Goal: Contribute content: Contribute content

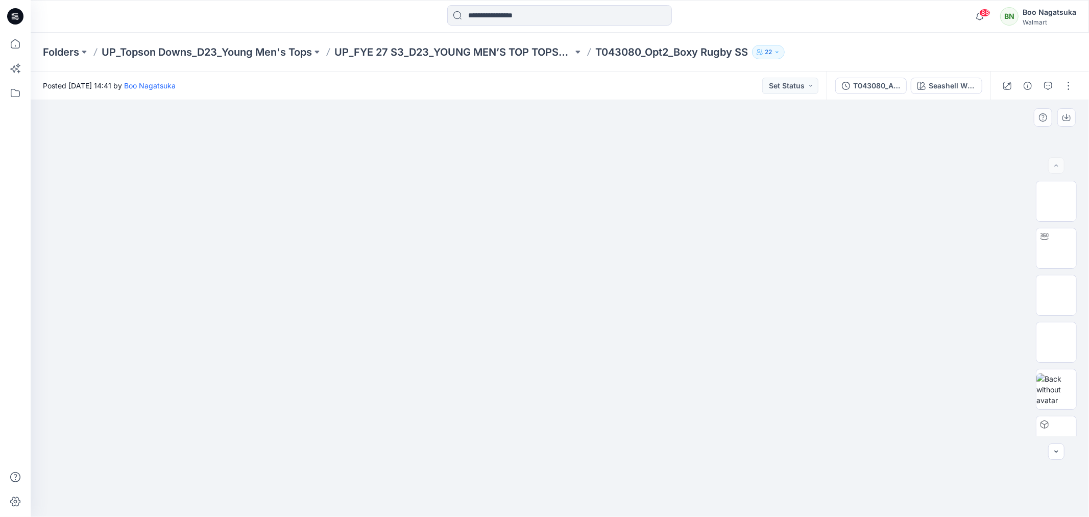
click at [579, 469] on div at bounding box center [560, 308] width 1058 height 417
click at [727, 155] on img at bounding box center [560, 155] width 510 height 0
click at [949, 87] on div "Seashell White Rugby Stripe" at bounding box center [952, 85] width 47 height 11
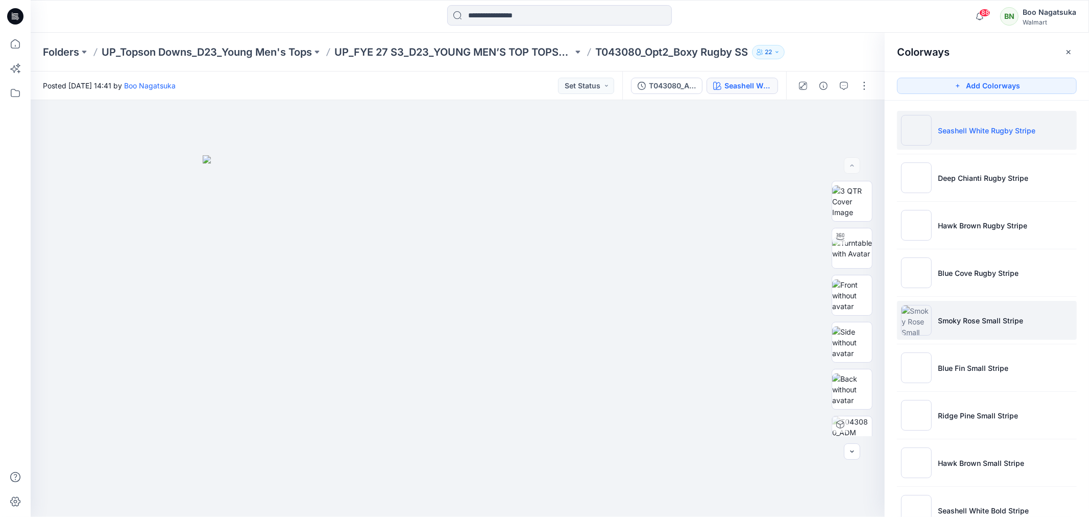
click at [972, 322] on p "Smoky Rose Small Stripe" at bounding box center [980, 320] width 85 height 11
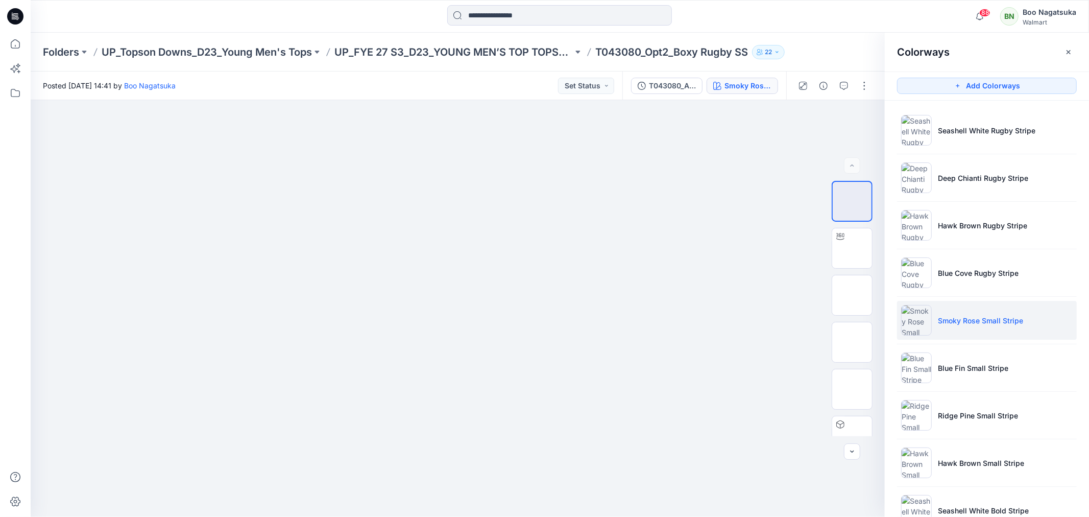
click at [835, 51] on div "Folders UP_Topson Downs_D23_Young Men's Tops UP_FYE 27 S3_D23_YOUNG MEN’S TOP T…" at bounding box center [520, 52] width 954 height 14
click at [1067, 53] on icon "button" at bounding box center [1068, 52] width 4 height 4
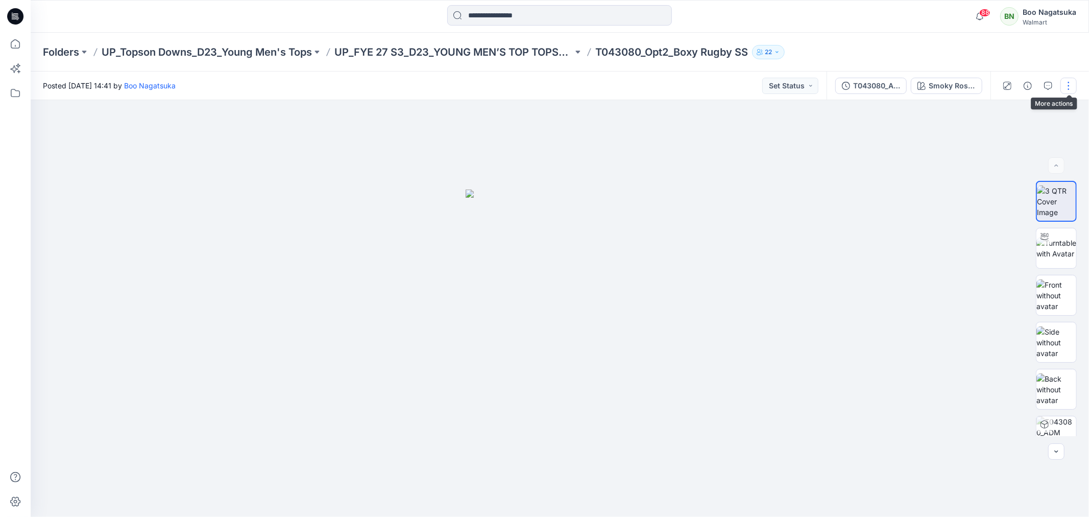
click at [1068, 87] on button "button" at bounding box center [1068, 86] width 16 height 16
click at [1004, 136] on p "Edit" at bounding box center [1003, 137] width 13 height 11
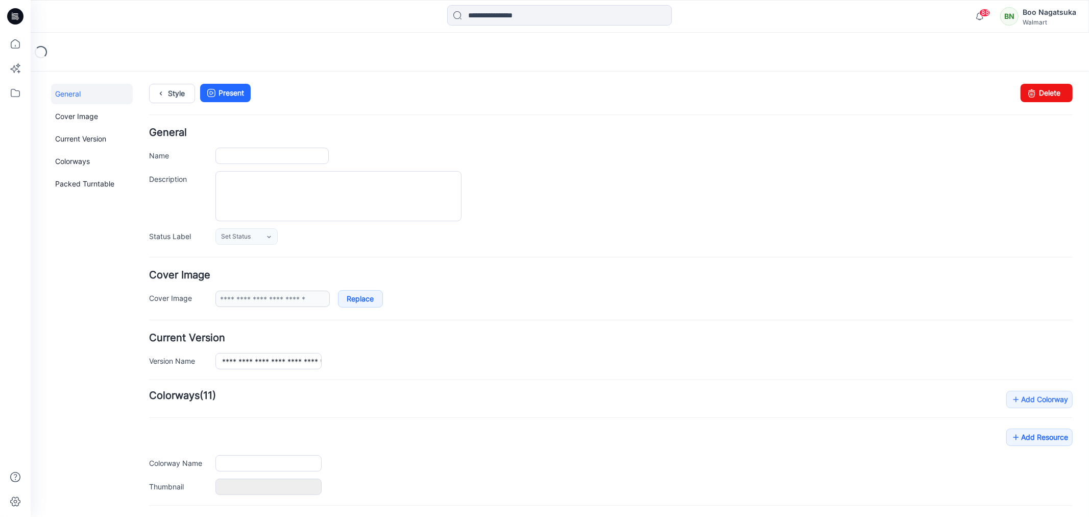
type input "**********"
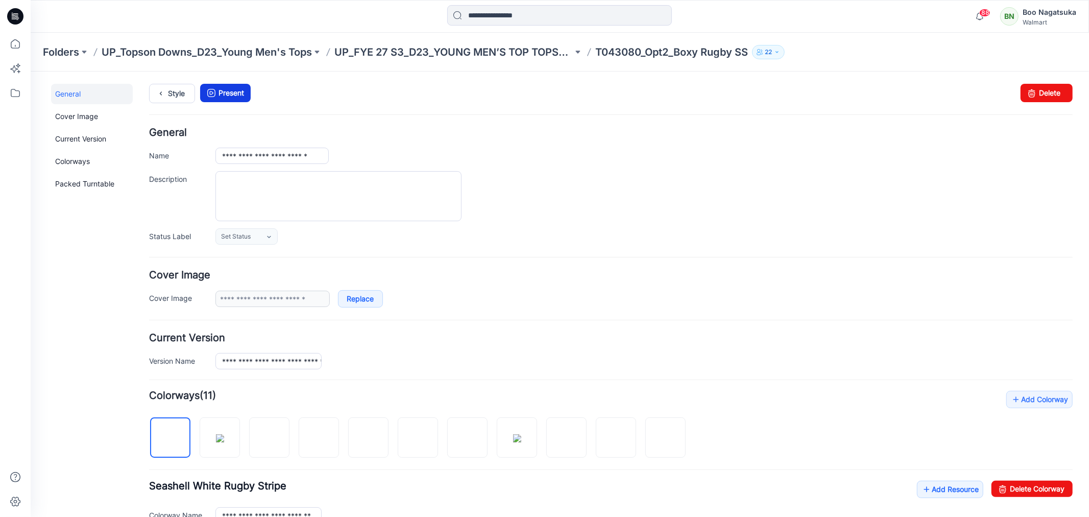
click at [233, 91] on link "Present" at bounding box center [225, 92] width 51 height 18
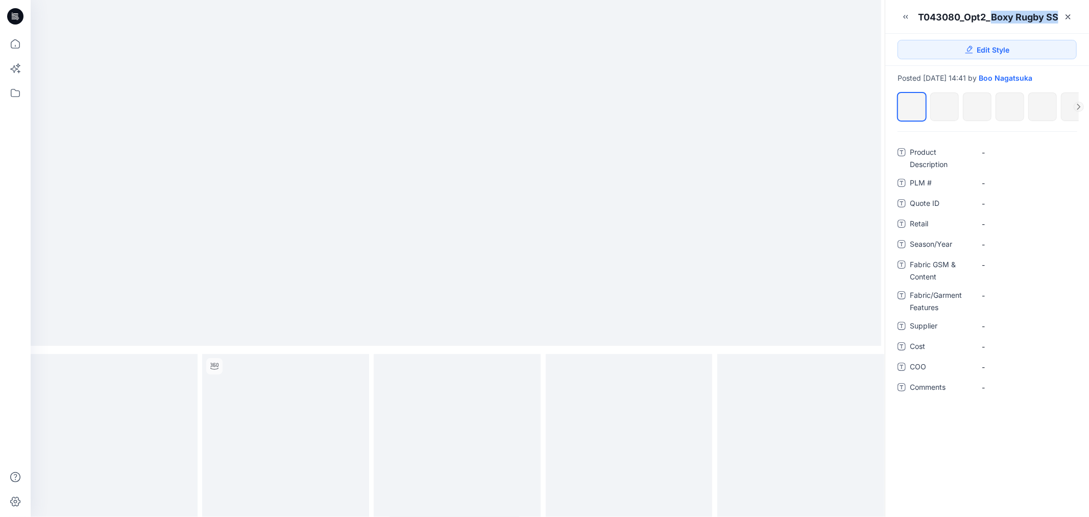
drag, startPoint x: 991, startPoint y: 17, endPoint x: 1057, endPoint y: 19, distance: 65.4
click at [1057, 19] on div "T043080_Opt2_Boxy Rugby SS" at bounding box center [988, 17] width 140 height 13
copy div "Boxy Rugby SS"
click at [994, 151] on Description "-" at bounding box center [1026, 152] width 88 height 11
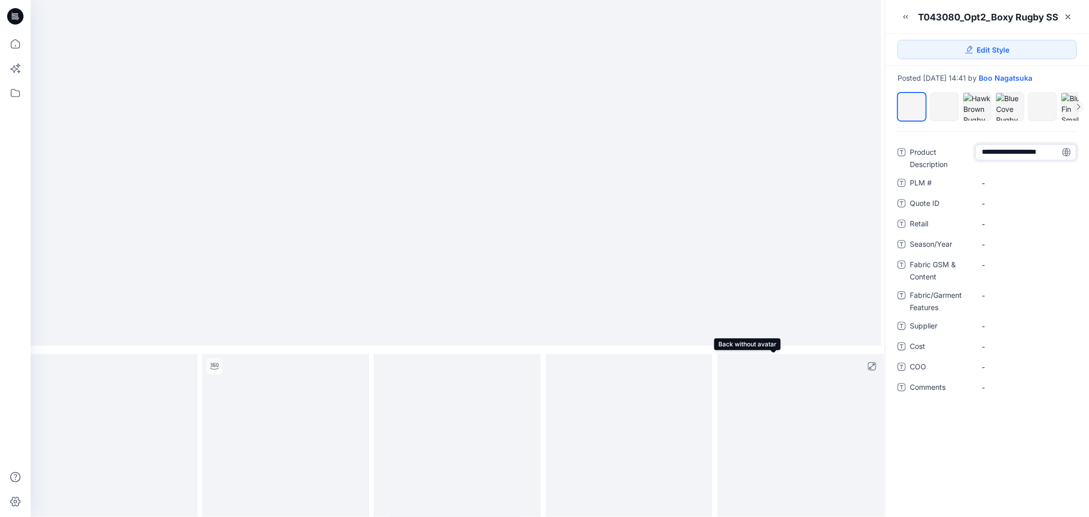
type textarea "**********"
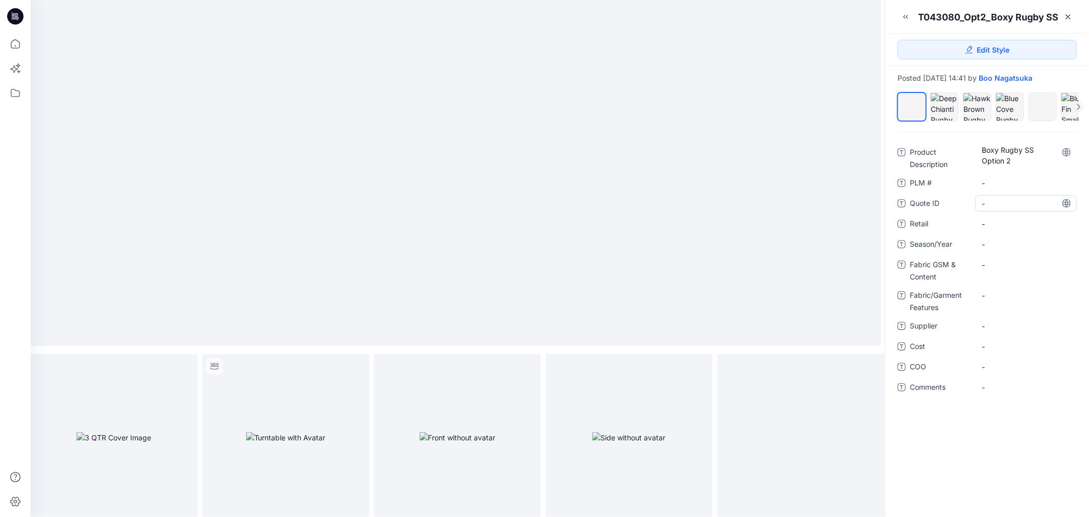
click at [996, 200] on ID "-" at bounding box center [1026, 203] width 88 height 11
type textarea "*******"
click at [1006, 225] on span "-" at bounding box center [1026, 223] width 88 height 11
click at [994, 249] on span "-" at bounding box center [1026, 244] width 88 height 11
type textarea "**********"
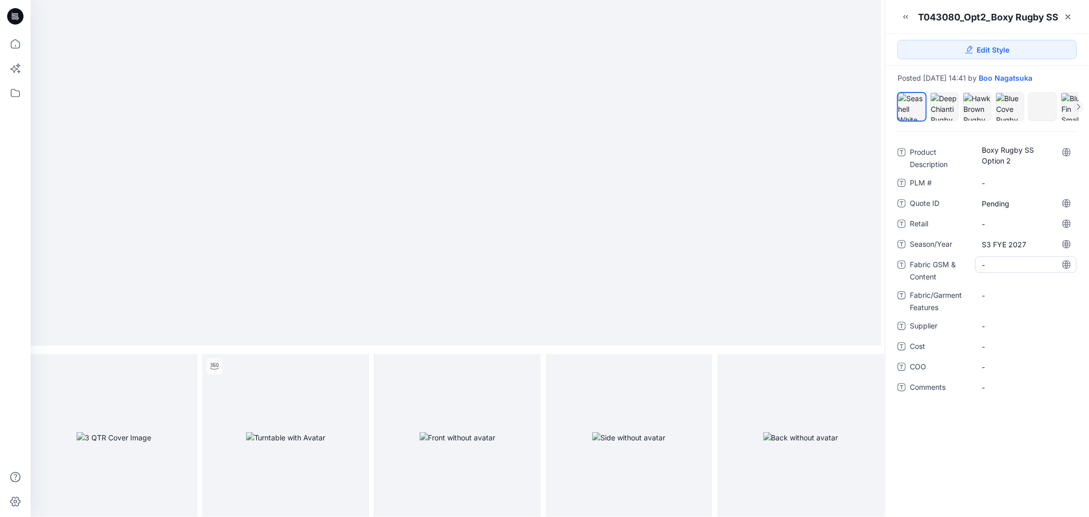
click at [993, 264] on Content "-" at bounding box center [1026, 264] width 88 height 11
click at [999, 266] on Content "-" at bounding box center [1026, 264] width 88 height 11
type textarea "**********"
click at [990, 302] on Features "-" at bounding box center [1026, 302] width 88 height 11
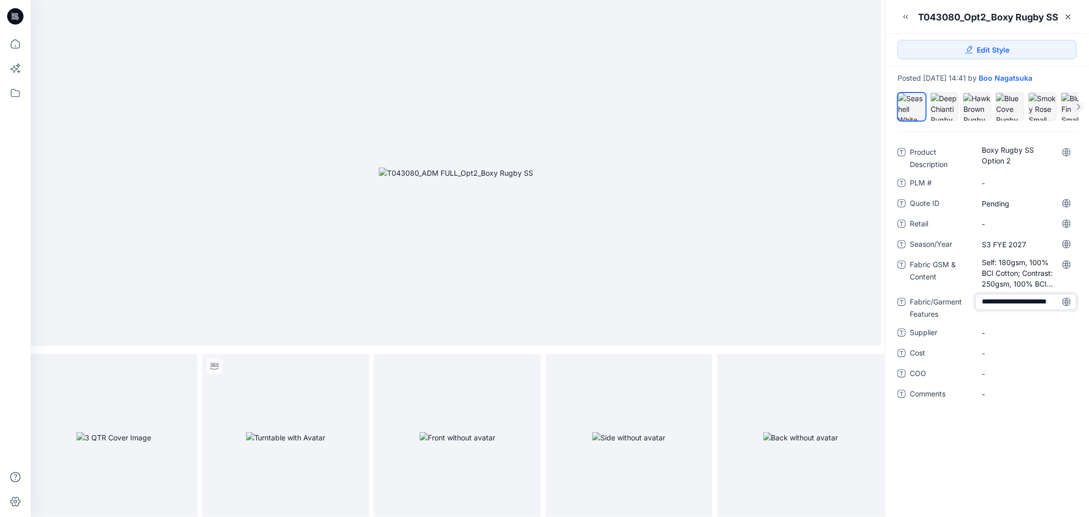
scroll to position [7, 0]
type textarea "**********"
click at [998, 334] on span "-" at bounding box center [1026, 339] width 88 height 11
type textarea "**********"
click at [1069, 18] on icon at bounding box center [1068, 17] width 4 height 4
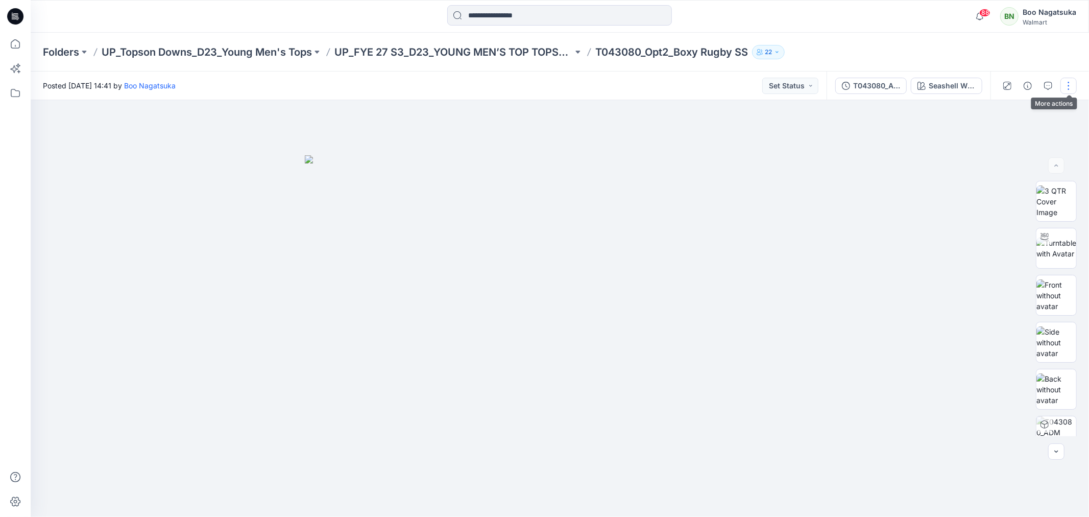
click at [1067, 83] on button "button" at bounding box center [1068, 86] width 16 height 16
click at [829, 276] on div at bounding box center [560, 308] width 1058 height 417
click at [1068, 85] on button "button" at bounding box center [1068, 86] width 16 height 16
click at [1003, 134] on p "Edit" at bounding box center [1003, 137] width 13 height 11
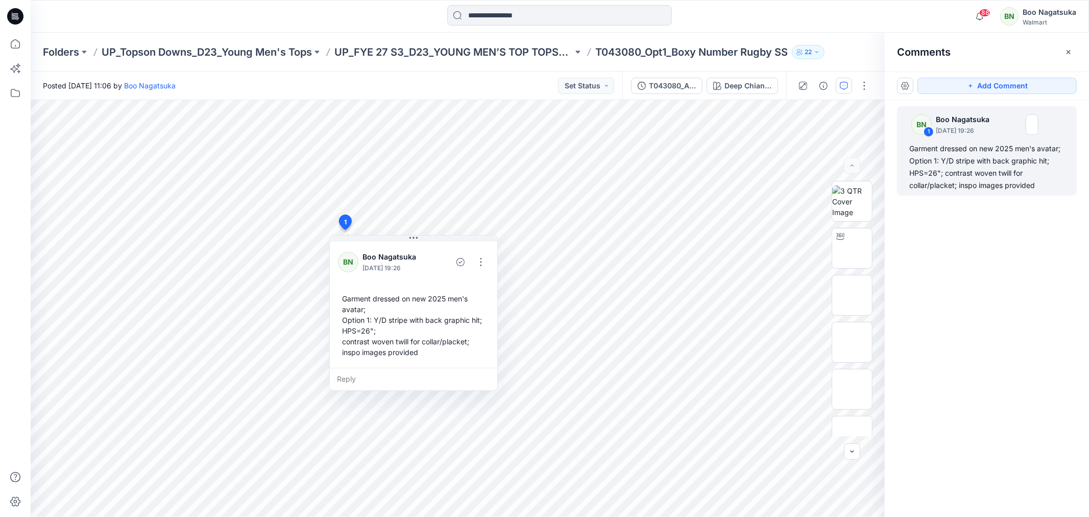
click at [1006, 377] on div "BN 1 Boo Nagatsuka [DATE] 19:26 Garment dressed on new 2025 men's avatar; Optio…" at bounding box center [987, 289] width 204 height 379
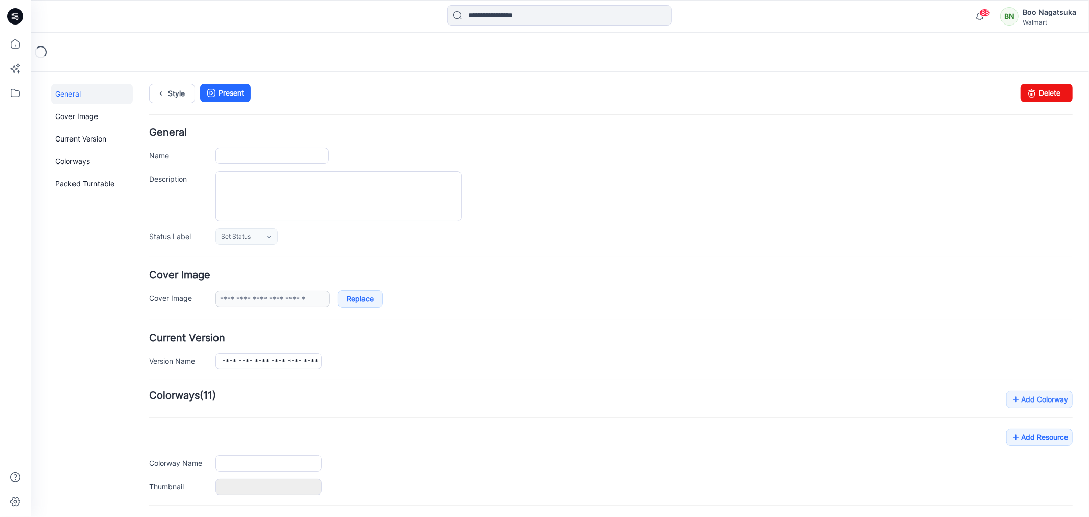
type input "**********"
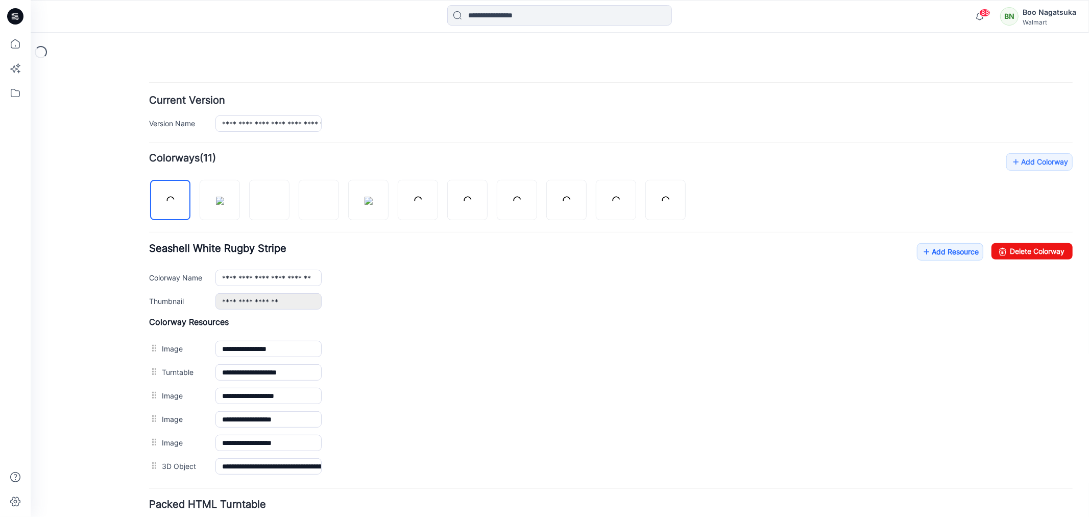
scroll to position [318, 0]
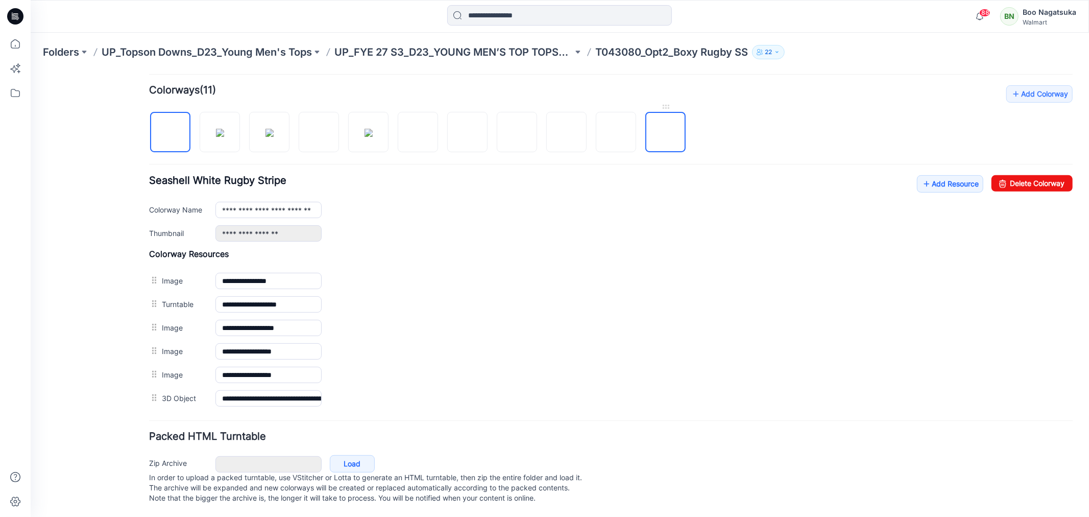
click at [665, 132] on img at bounding box center [665, 132] width 0 height 0
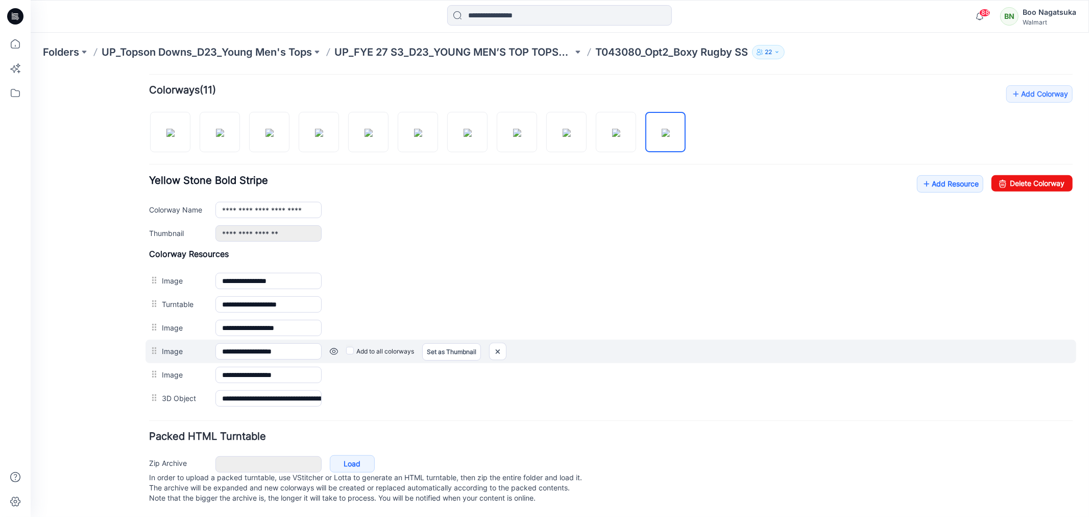
click at [333, 347] on link at bounding box center [333, 351] width 8 height 8
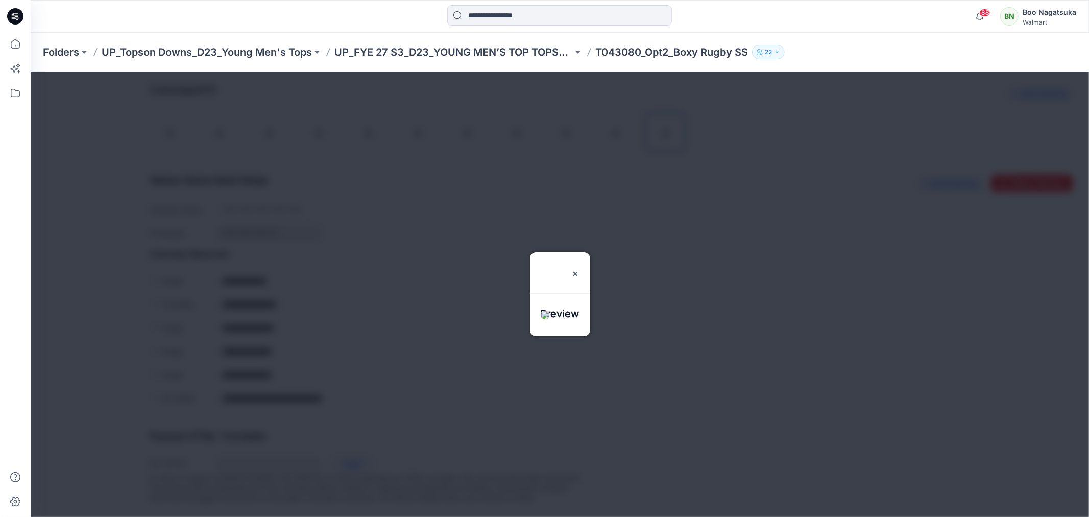
click at [866, 53] on div "Folders UP_Topson Downs_D23_Young Men's Tops UP_FYE 27 S3_D23_YOUNG MEN’S TOP T…" at bounding box center [520, 52] width 954 height 14
click at [976, 202] on div at bounding box center [559, 293] width 1058 height 445
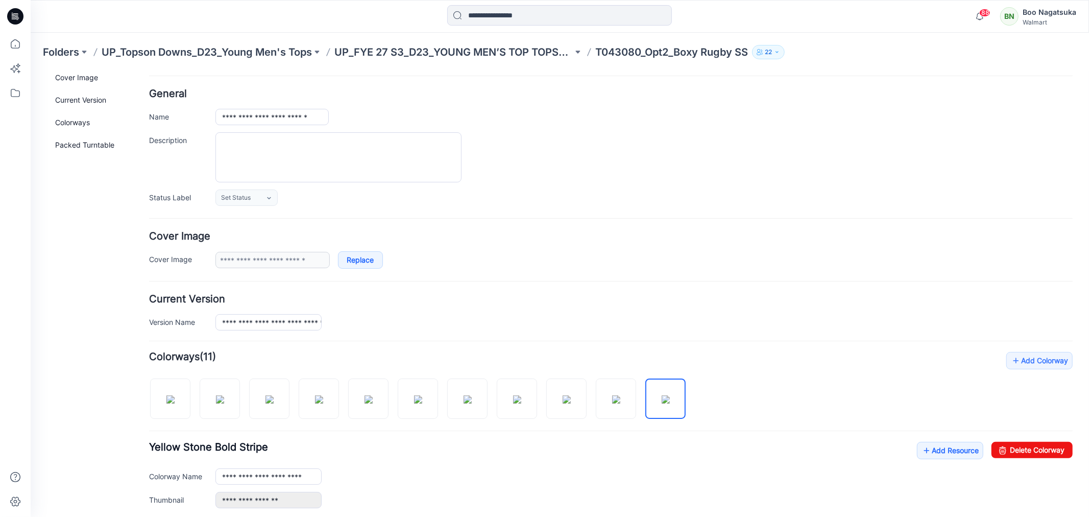
scroll to position [170, 0]
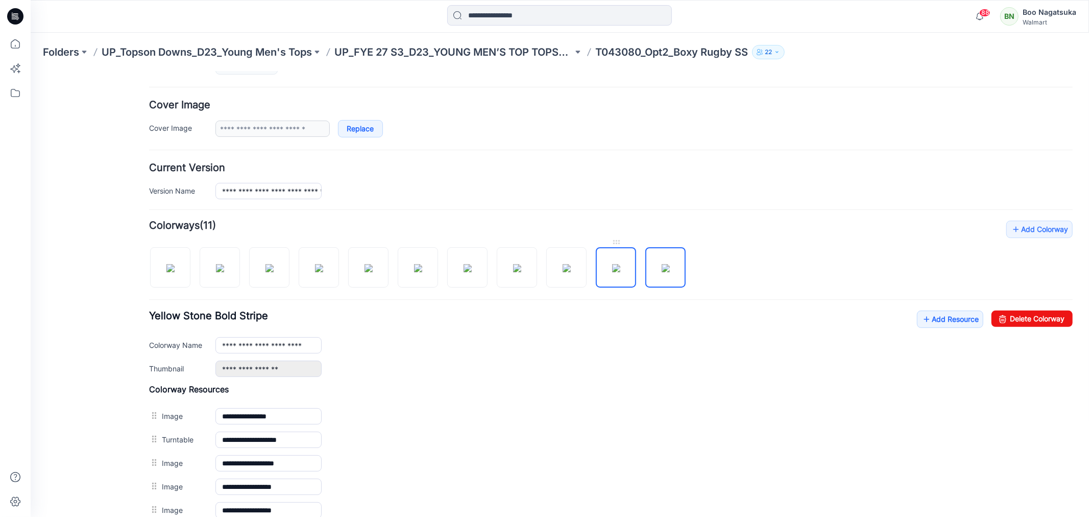
click at [618, 272] on img at bounding box center [616, 267] width 8 height 8
drag, startPoint x: 708, startPoint y: 340, endPoint x: 707, endPoint y: 327, distance: 12.9
click at [707, 337] on div "**********" at bounding box center [610, 343] width 923 height 66
click at [667, 267] on img at bounding box center [665, 267] width 8 height 8
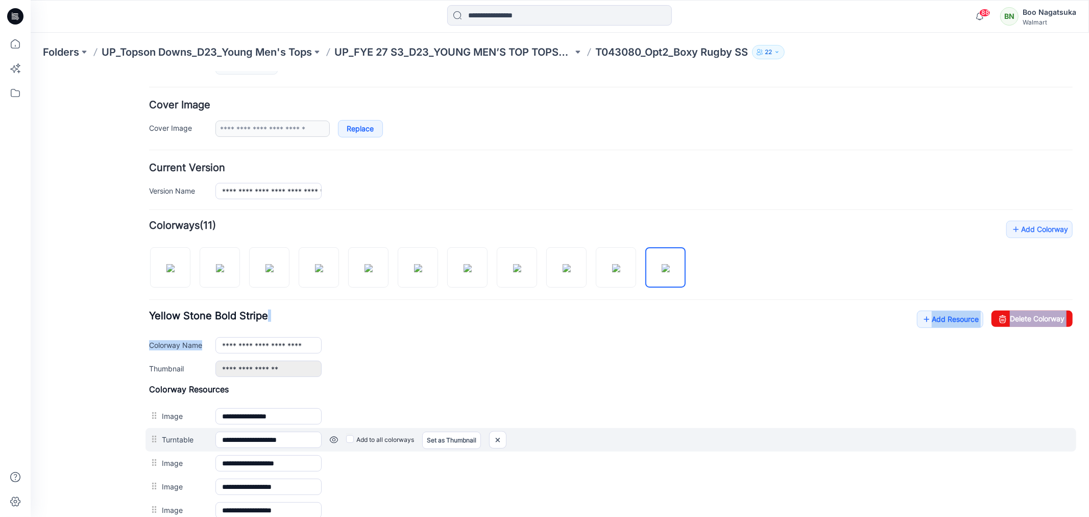
click at [945, 442] on div "Add to all colorways Set as Thumbnail Unset as Thumbnail" at bounding box center [696, 439] width 751 height 16
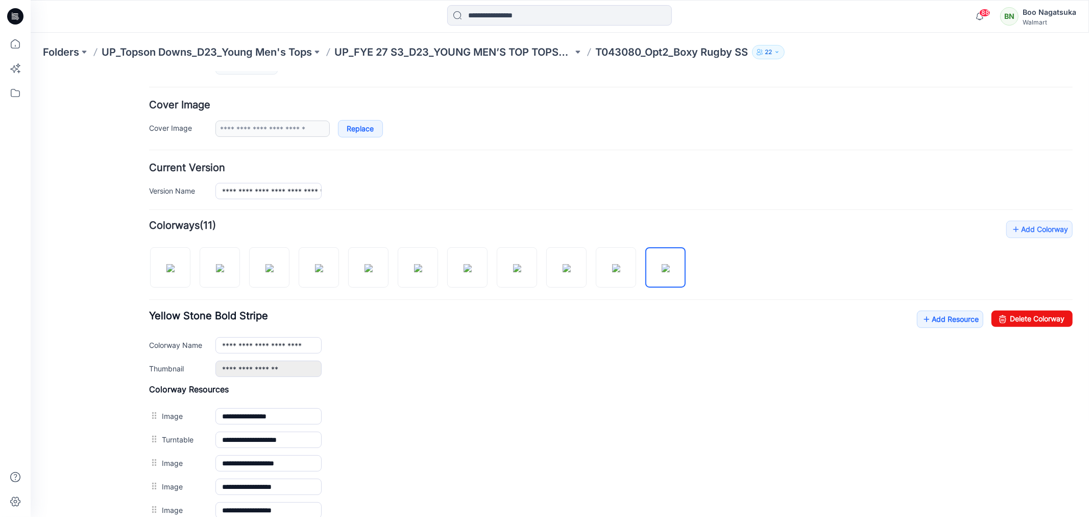
click at [750, 152] on form "**********" at bounding box center [610, 299] width 923 height 684
click at [664, 264] on img at bounding box center [665, 267] width 8 height 8
drag, startPoint x: 624, startPoint y: 110, endPoint x: 1017, endPoint y: 317, distance: 444.1
click at [1017, 317] on link "Delete Colorway" at bounding box center [1031, 318] width 81 height 16
click at [615, 272] on img at bounding box center [616, 267] width 8 height 8
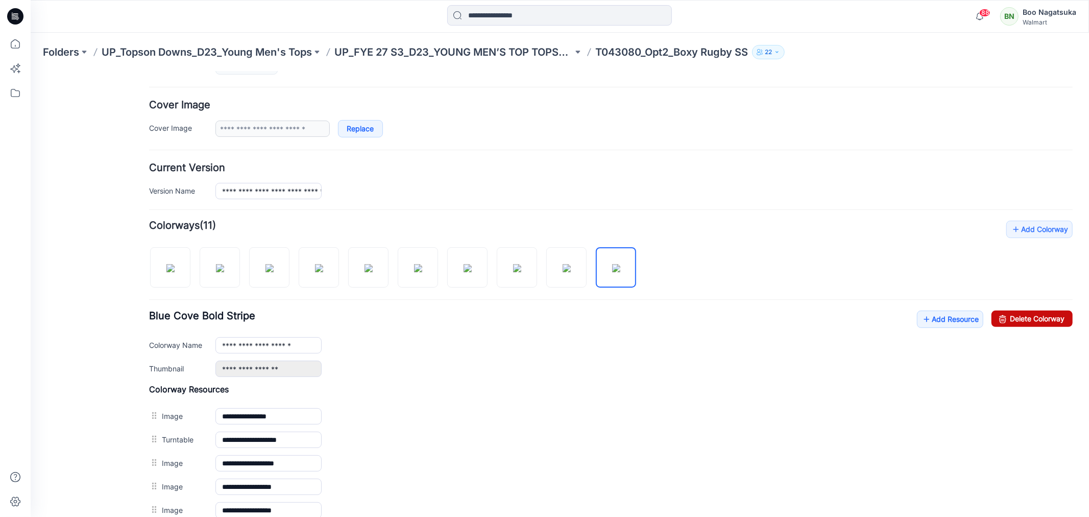
drag, startPoint x: 621, startPoint y: 114, endPoint x: 1019, endPoint y: 319, distance: 447.7
click at [1019, 319] on link "Delete Colorway" at bounding box center [1031, 318] width 81 height 16
click at [567, 269] on img at bounding box center [566, 267] width 8 height 8
click at [1014, 318] on link "Delete Colorway" at bounding box center [1031, 318] width 81 height 16
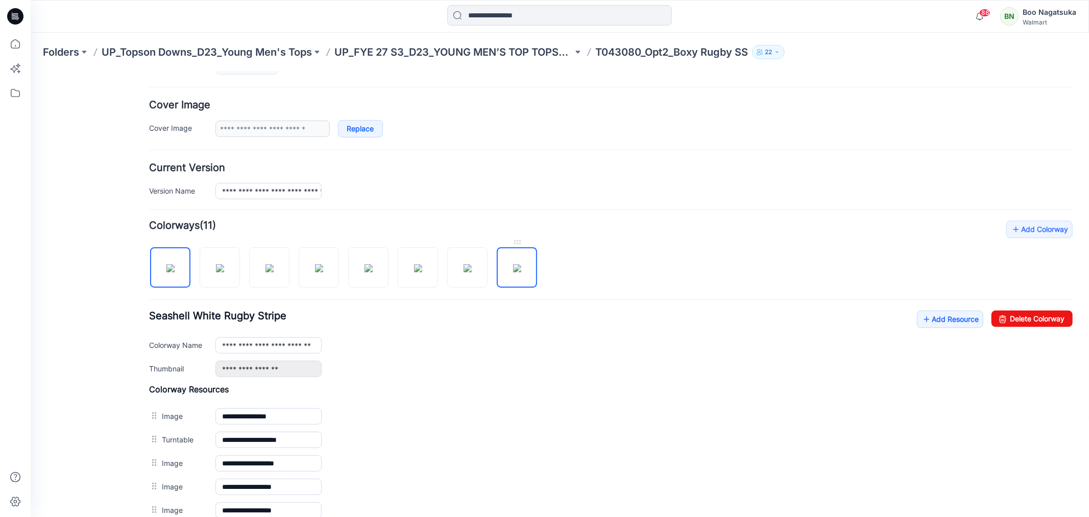
click at [519, 270] on img at bounding box center [517, 267] width 8 height 8
click at [1031, 318] on link "Delete Colorway" at bounding box center [1031, 318] width 81 height 16
click at [463, 272] on img at bounding box center [467, 267] width 8 height 8
drag, startPoint x: 1028, startPoint y: 319, endPoint x: 623, endPoint y: 113, distance: 453.4
click at [1028, 319] on link "Delete Colorway" at bounding box center [1031, 318] width 81 height 16
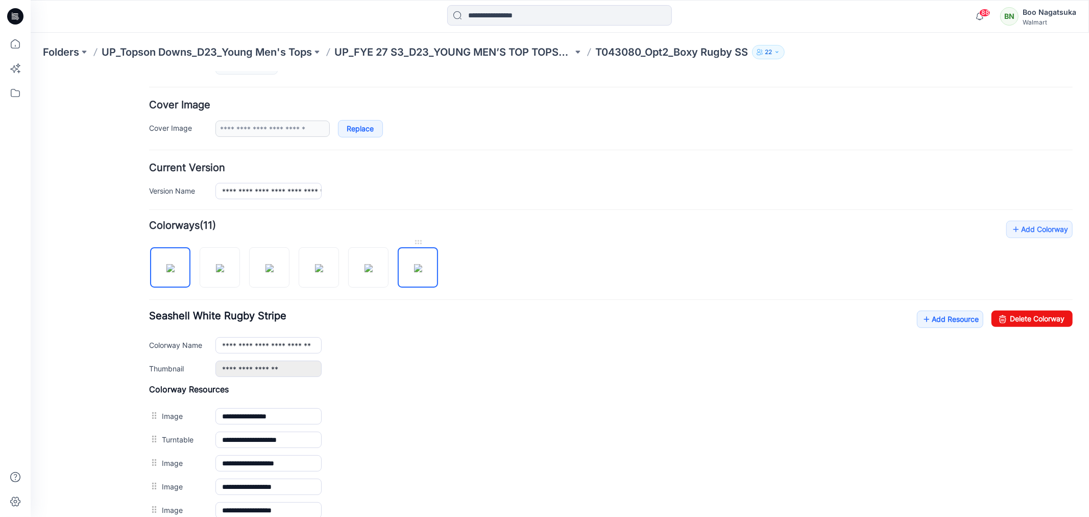
click at [417, 272] on img at bounding box center [417, 267] width 8 height 8
click at [1030, 319] on link "Delete Colorway" at bounding box center [1031, 318] width 81 height 16
click at [370, 269] on img at bounding box center [368, 267] width 8 height 8
drag, startPoint x: 621, startPoint y: 113, endPoint x: 1015, endPoint y: 319, distance: 444.3
click at [1015, 319] on link "Delete Colorway" at bounding box center [1031, 318] width 81 height 16
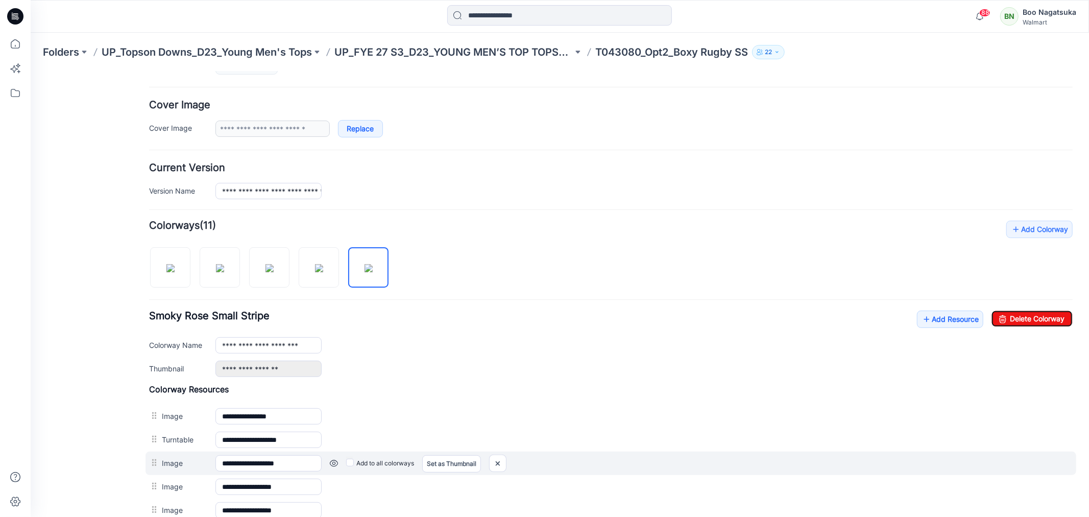
type input "**********"
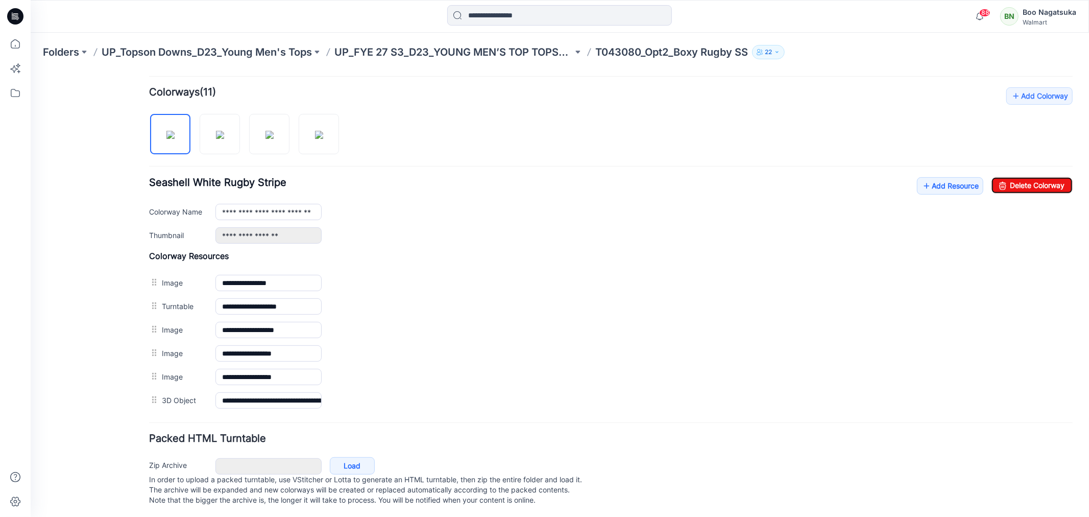
scroll to position [318, 0]
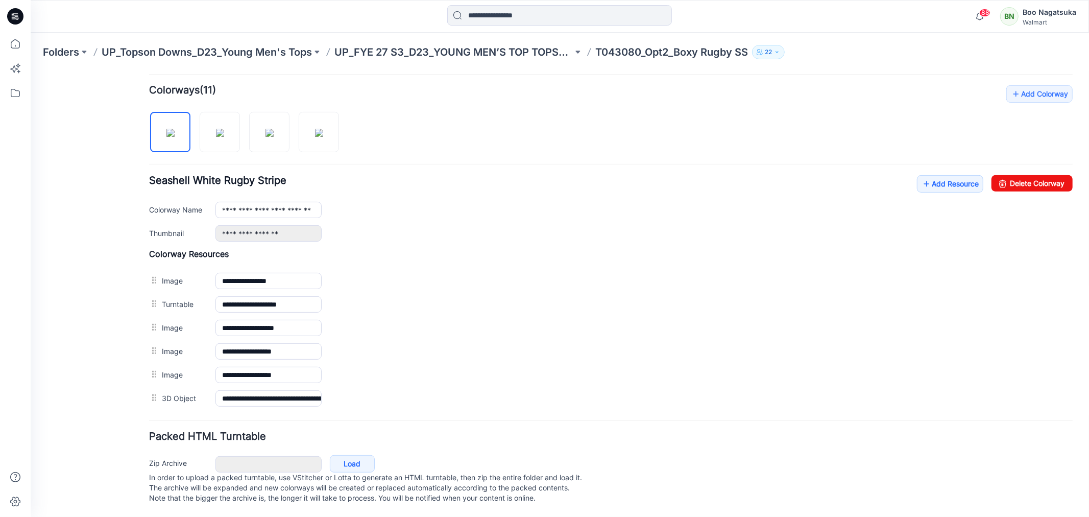
click at [1036, 62] on html "< Back 88 Boo Nagatsuka Profile [PERSON_NAME] Personal Settings Notification Pr…" at bounding box center [559, 141] width 1058 height 750
